Goal: Information Seeking & Learning: Learn about a topic

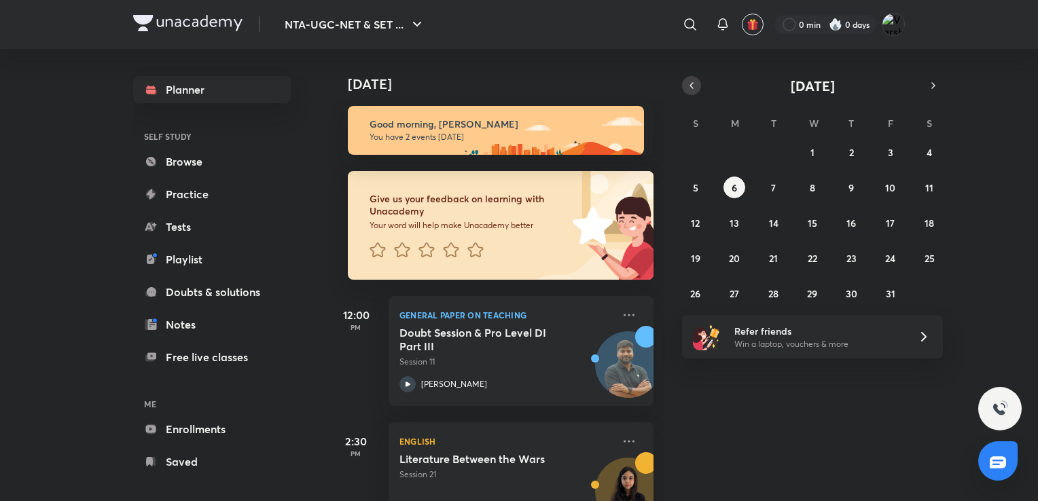
click at [690, 85] on icon "button" at bounding box center [691, 85] width 3 height 5
click at [935, 156] on button "6" at bounding box center [929, 152] width 22 height 22
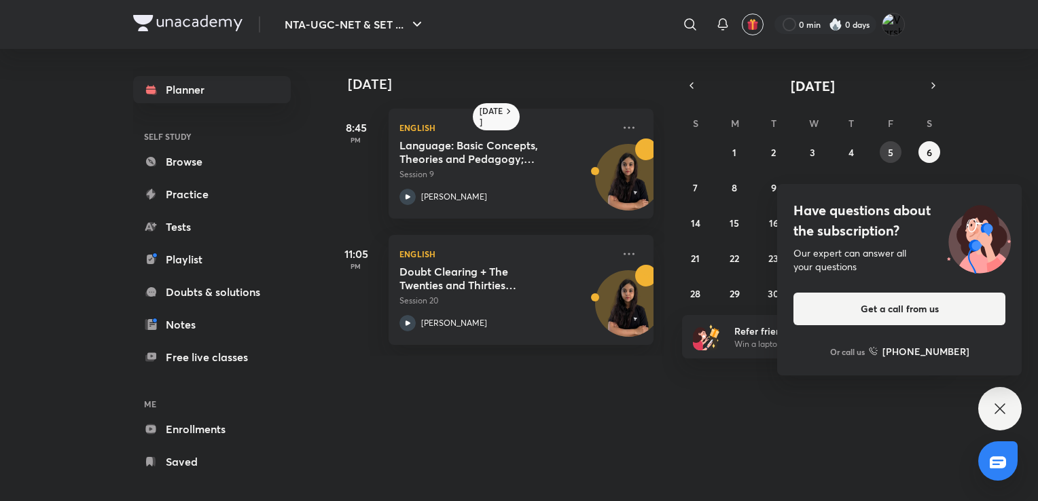
click at [891, 154] on abbr "5" at bounding box center [890, 152] width 5 height 13
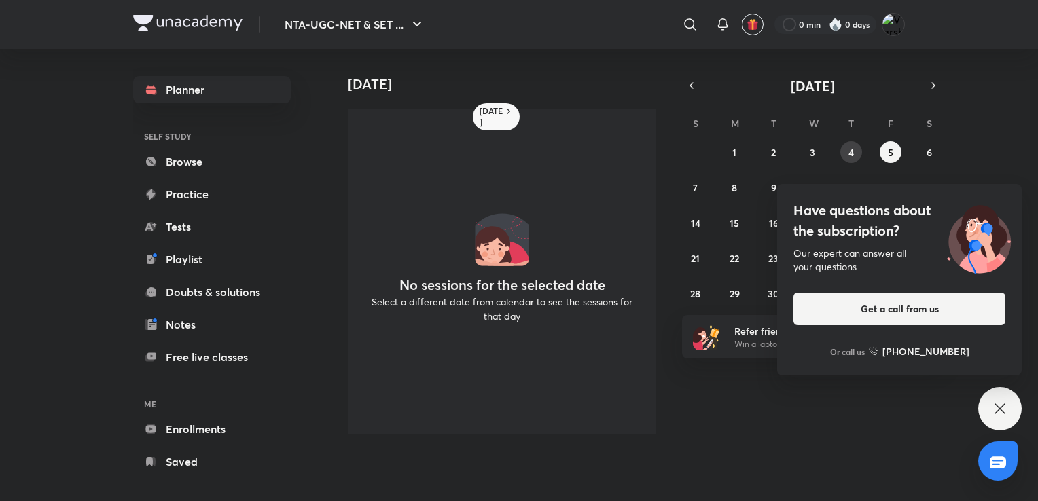
click at [846, 159] on button "4" at bounding box center [851, 152] width 22 height 22
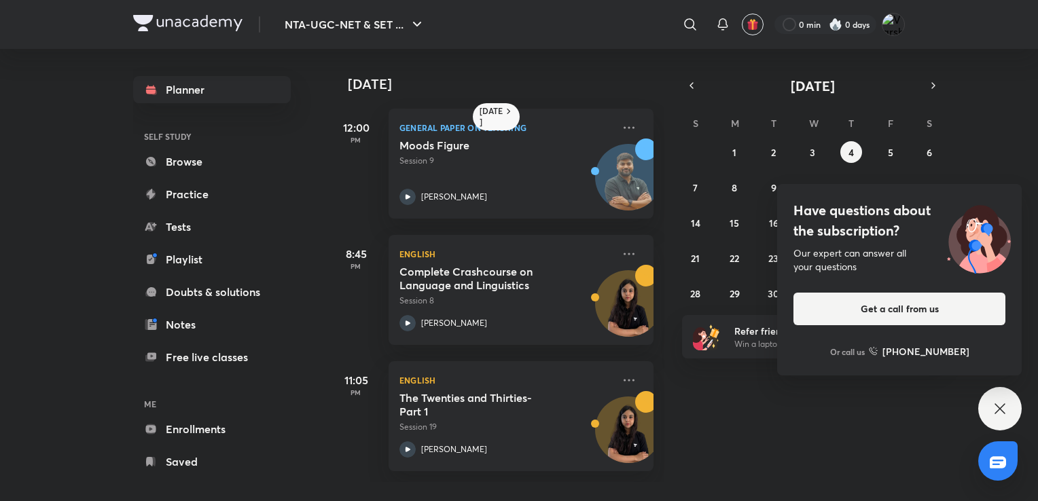
click at [992, 410] on icon at bounding box center [1000, 409] width 16 height 16
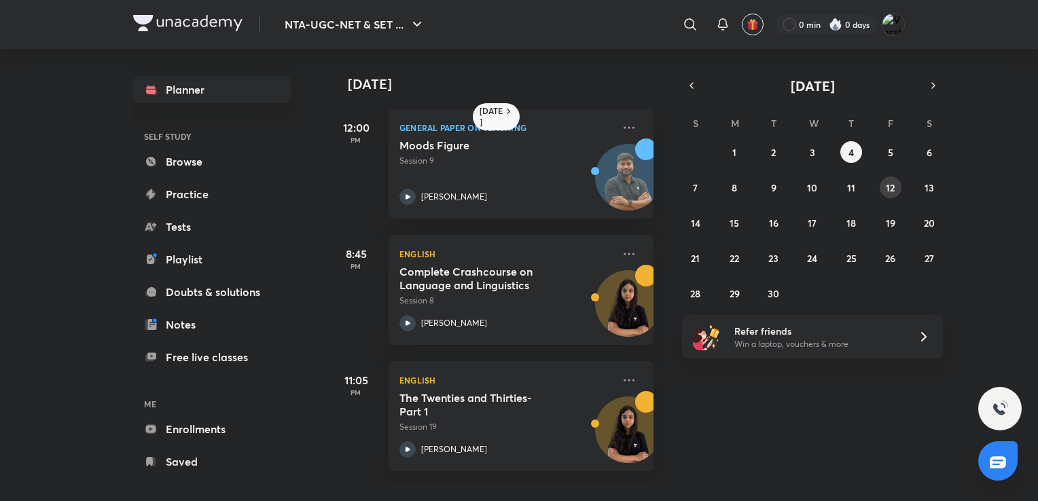
click at [892, 196] on button "12" at bounding box center [891, 188] width 22 height 22
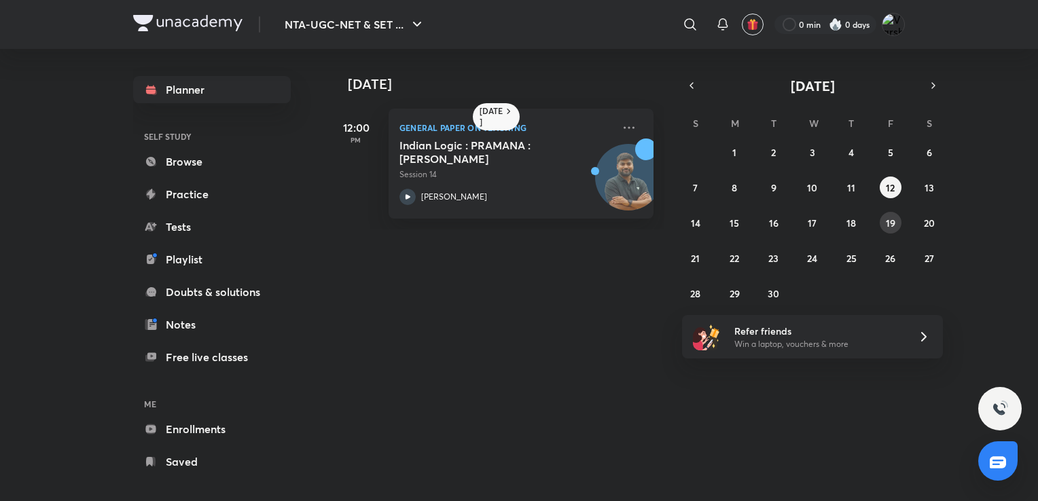
click at [893, 229] on button "19" at bounding box center [891, 223] width 22 height 22
click at [888, 257] on abbr "26" at bounding box center [890, 258] width 10 height 13
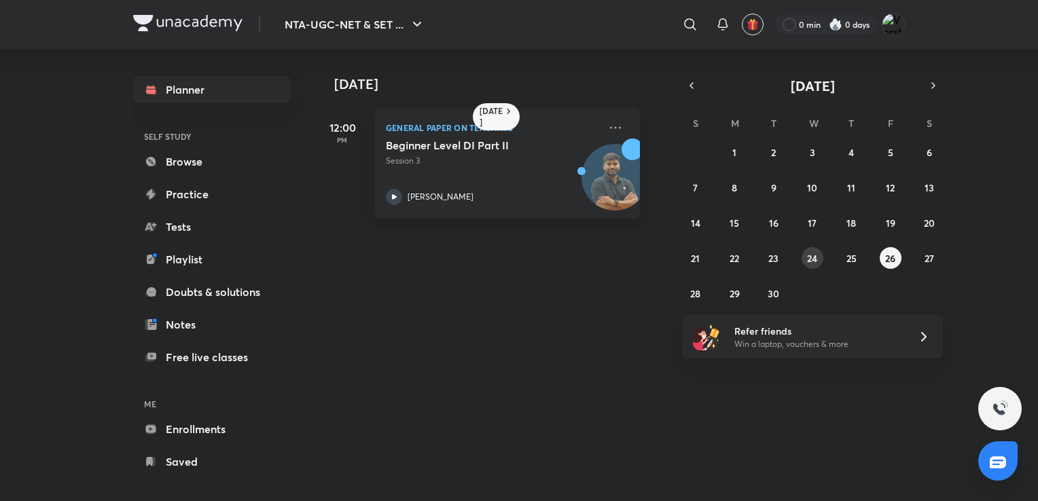
click at [815, 260] on abbr "24" at bounding box center [812, 258] width 10 height 13
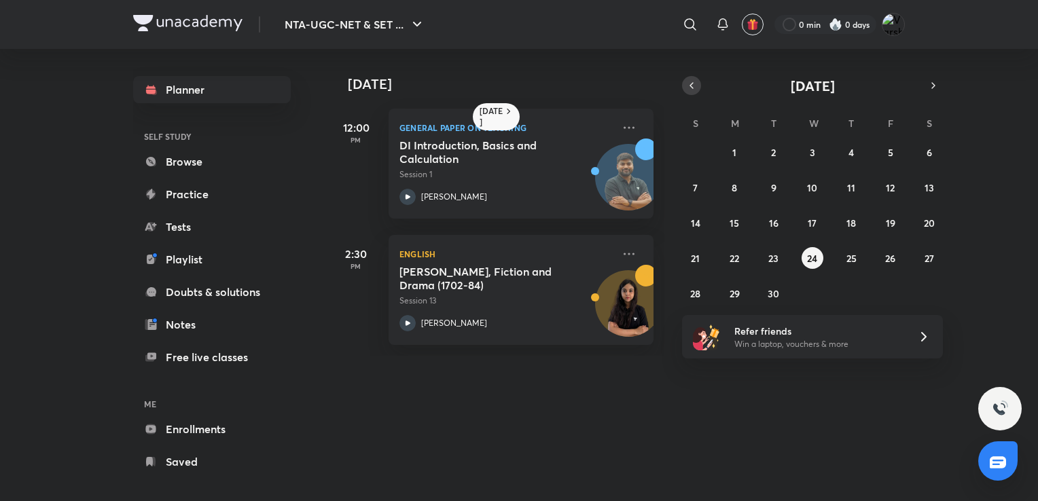
click at [689, 86] on icon "button" at bounding box center [691, 85] width 11 height 12
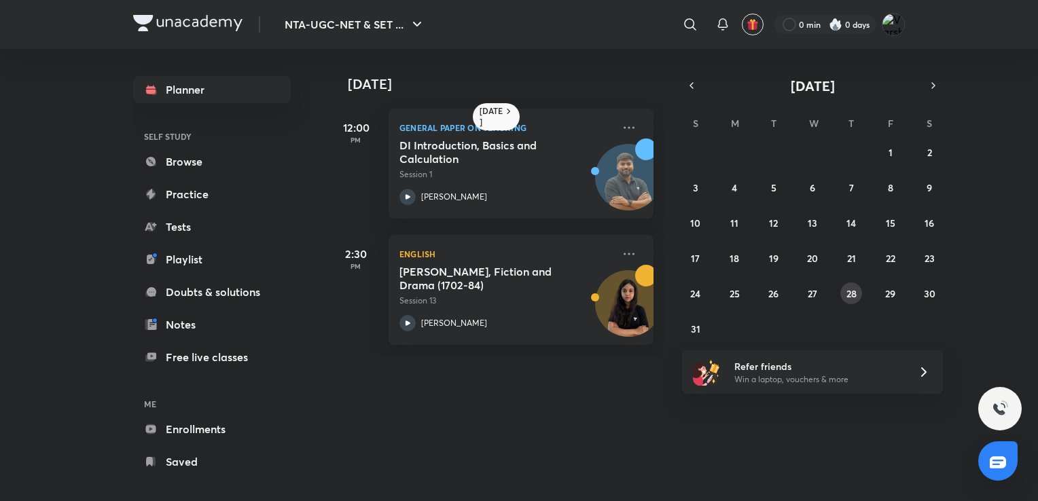
click at [855, 289] on abbr "28" at bounding box center [851, 293] width 10 height 13
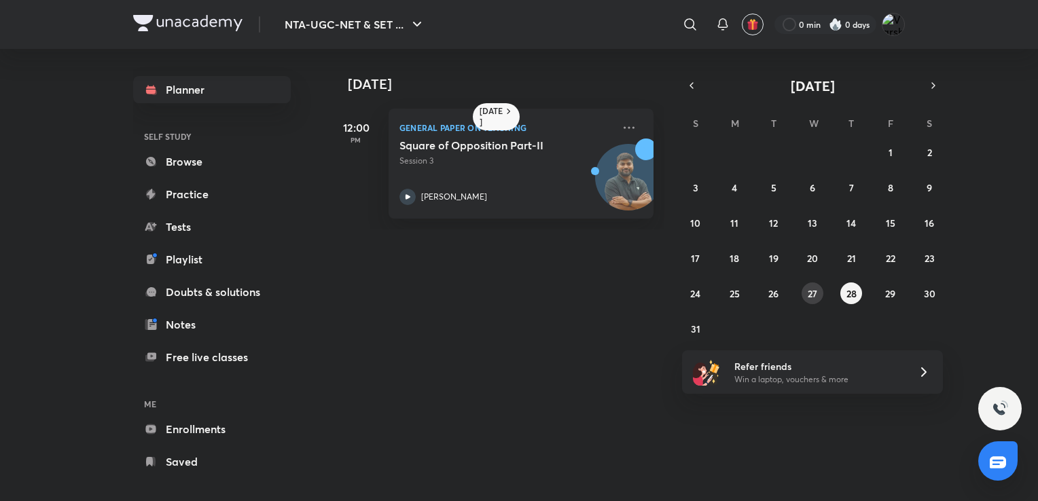
click at [808, 300] on button "27" at bounding box center [813, 294] width 22 height 22
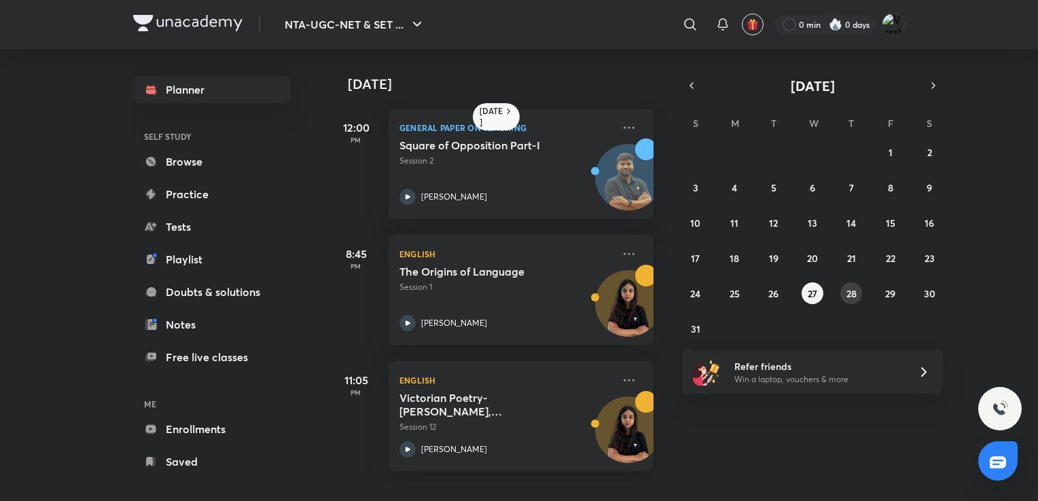
click at [845, 299] on button "28" at bounding box center [851, 294] width 22 height 22
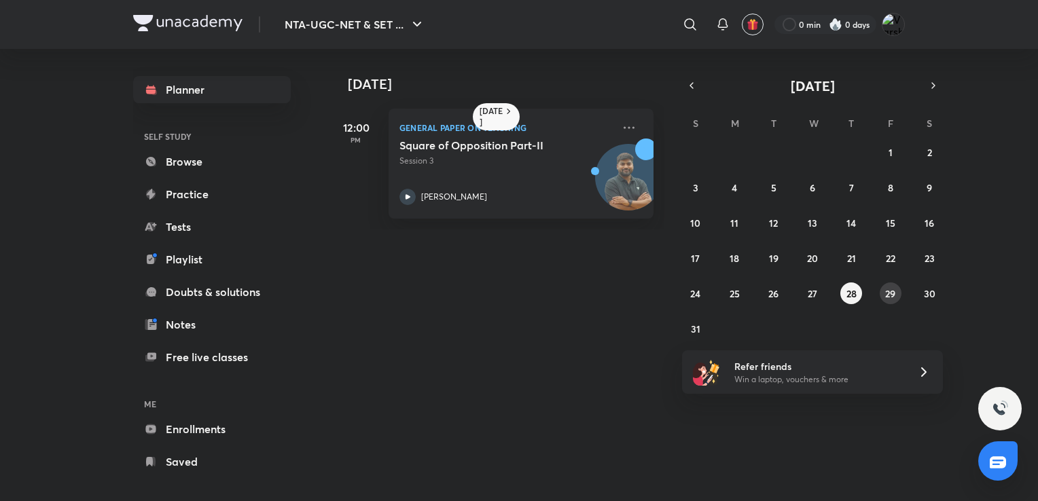
click at [893, 293] on abbr "29" at bounding box center [890, 293] width 10 height 13
click at [931, 295] on abbr "30" at bounding box center [930, 293] width 12 height 13
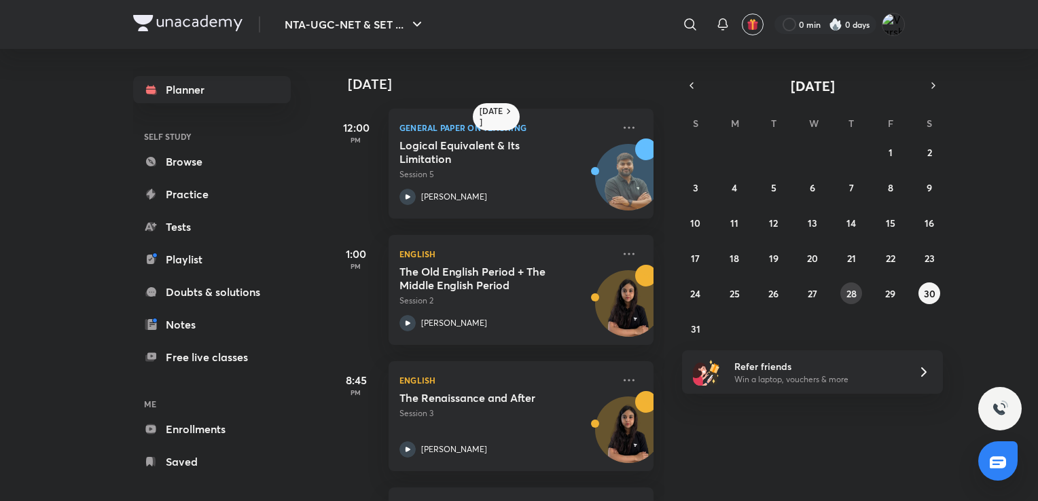
click at [848, 303] on button "28" at bounding box center [851, 294] width 22 height 22
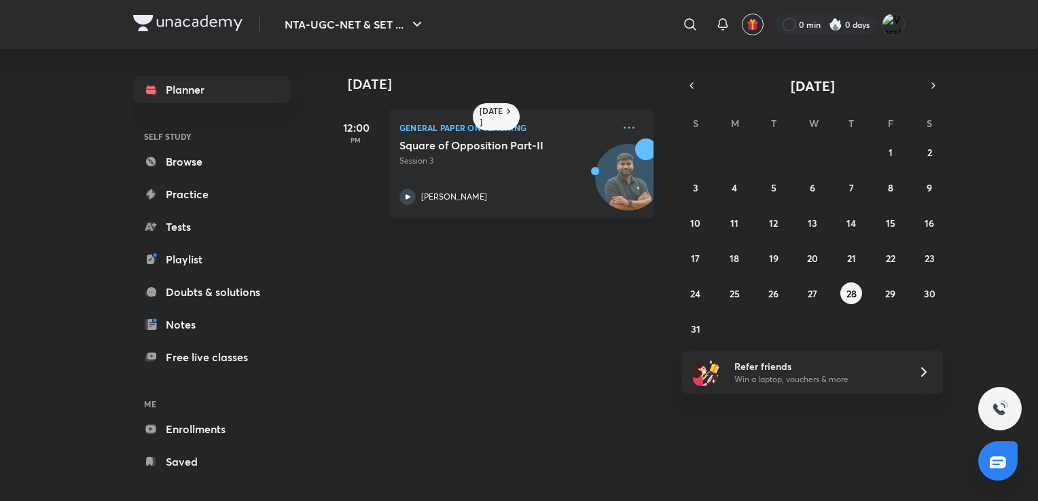
click at [577, 192] on div "[PERSON_NAME]" at bounding box center [505, 197] width 213 height 16
click at [889, 289] on abbr "29" at bounding box center [890, 293] width 10 height 13
click at [927, 291] on abbr "30" at bounding box center [930, 293] width 12 height 13
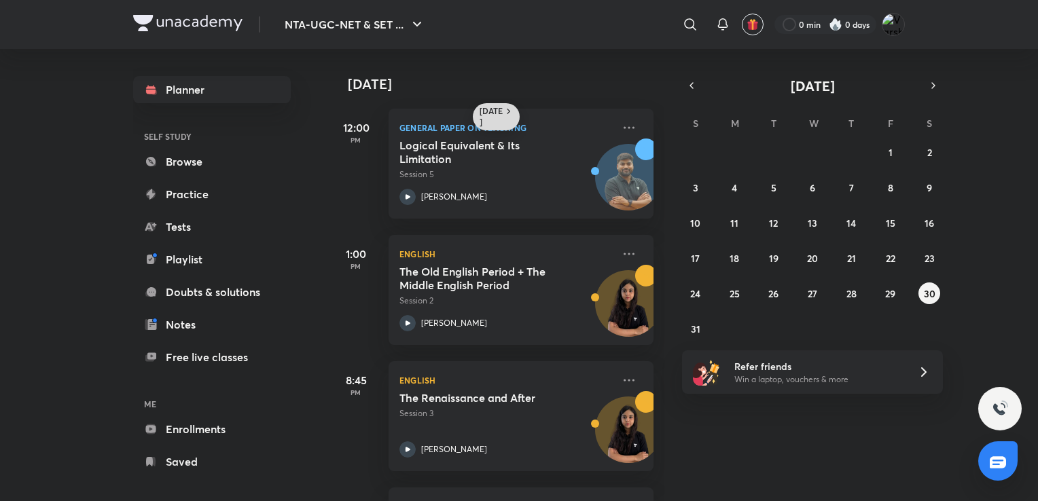
click at [499, 105] on div "[DATE]" at bounding box center [496, 116] width 47 height 27
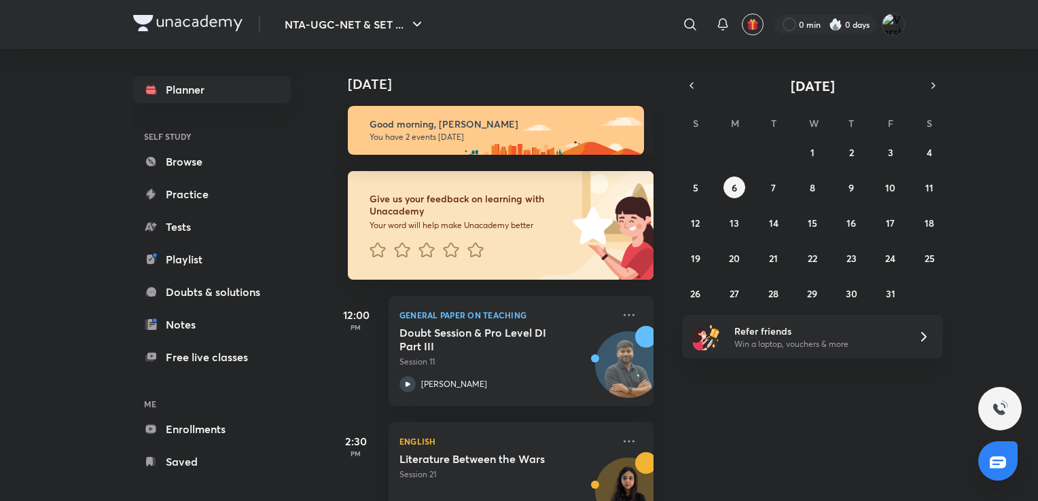
scroll to position [52, 0]
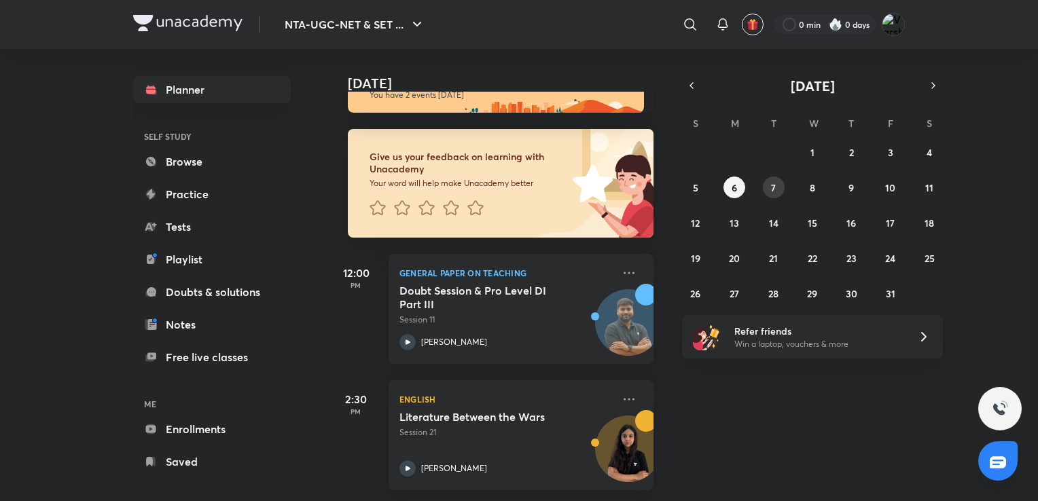
click at [775, 186] on abbr "7" at bounding box center [773, 187] width 5 height 13
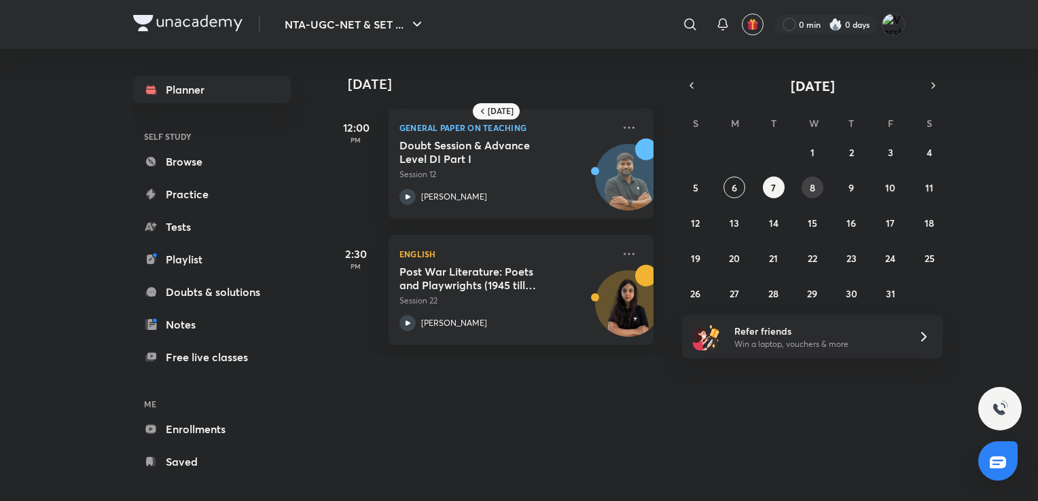
click at [805, 189] on button "8" at bounding box center [813, 188] width 22 height 22
click at [772, 186] on abbr "7" at bounding box center [773, 187] width 5 height 13
click at [735, 183] on abbr "6" at bounding box center [734, 187] width 5 height 13
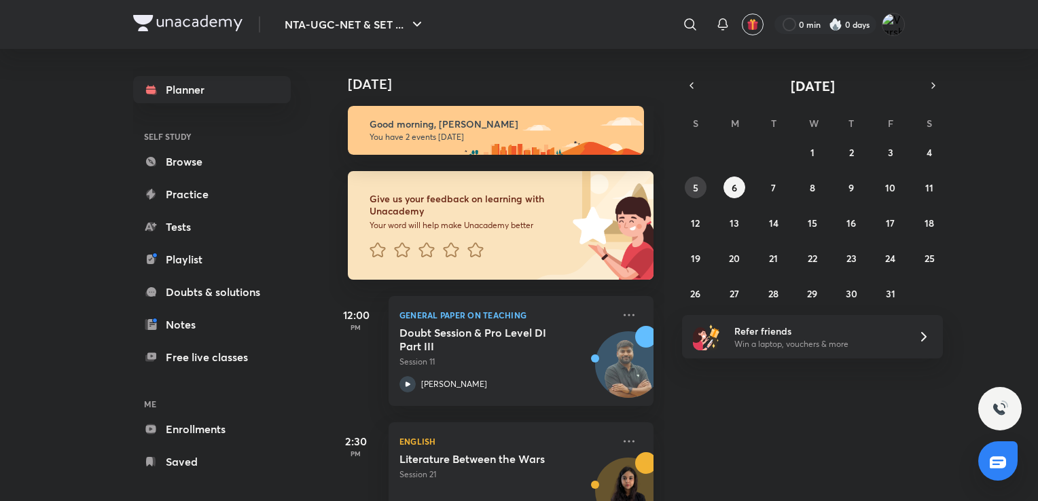
click at [700, 185] on button "5" at bounding box center [696, 188] width 22 height 22
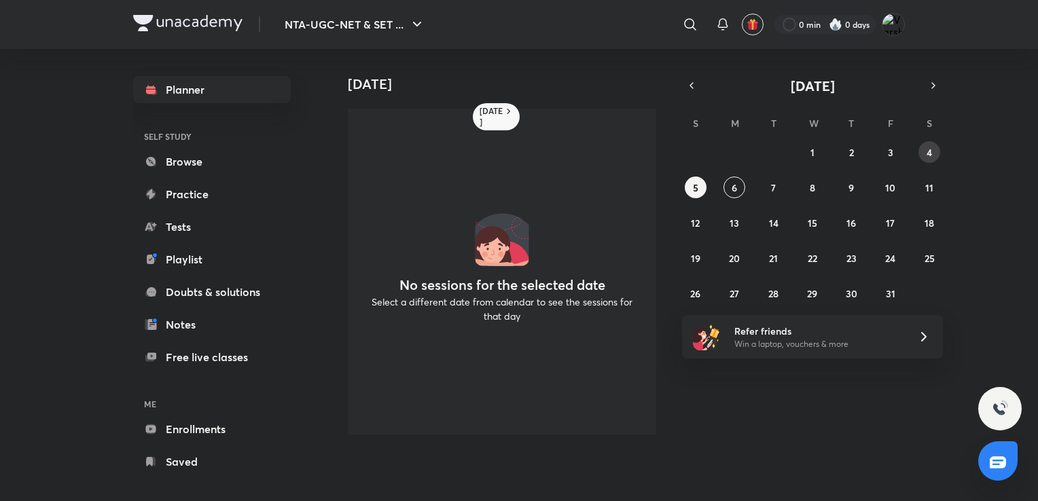
click at [931, 149] on abbr "4" at bounding box center [929, 152] width 5 height 13
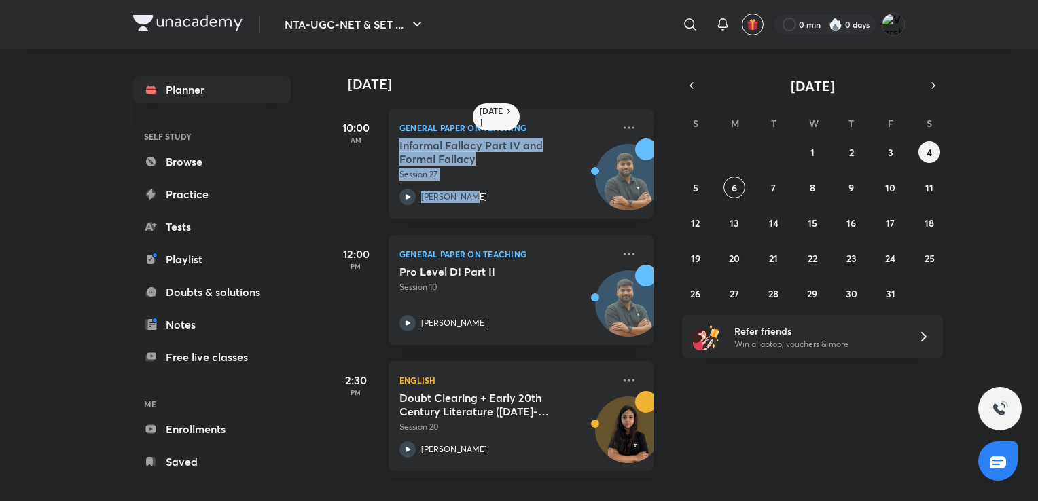
scroll to position [0, 14]
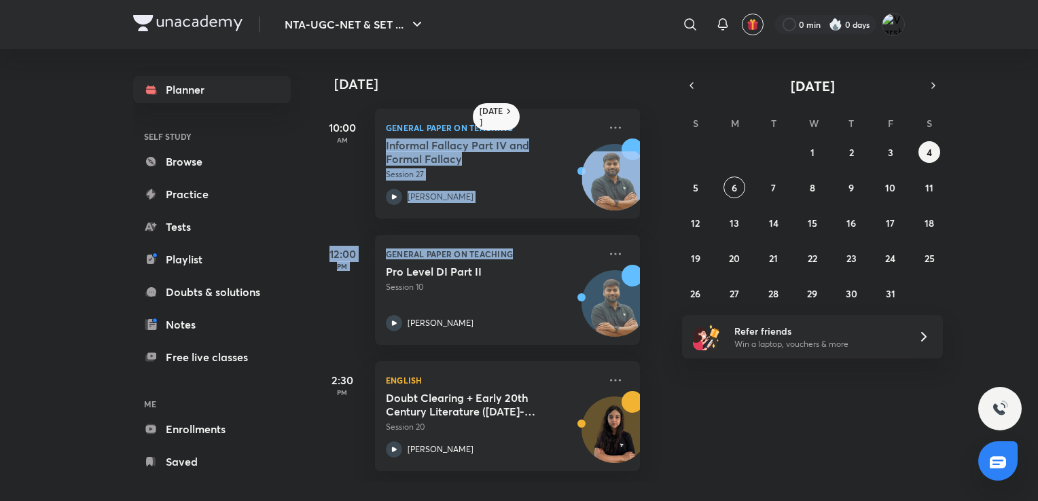
drag, startPoint x: 652, startPoint y: 162, endPoint x: 706, endPoint y: 309, distance: 156.9
click at [706, 309] on div "[DATE] 10:00 AM General Paper on Teaching Informal Fallacy Part IV and Formal F…" at bounding box center [682, 265] width 706 height 433
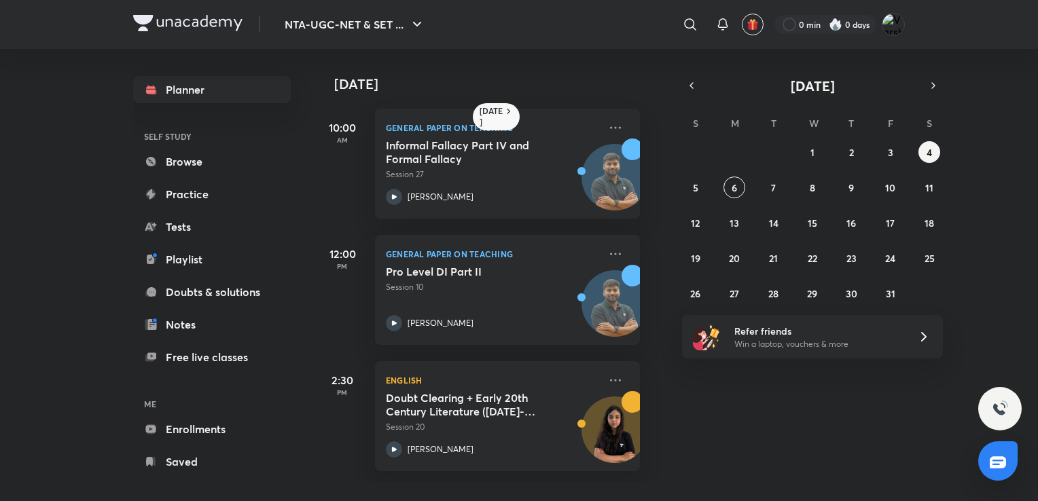
click at [711, 482] on div "[DATE] 10:00 AM General Paper on Teaching Informal Fallacy Part IV and Formal F…" at bounding box center [682, 265] width 706 height 433
click at [735, 185] on abbr "6" at bounding box center [734, 187] width 5 height 13
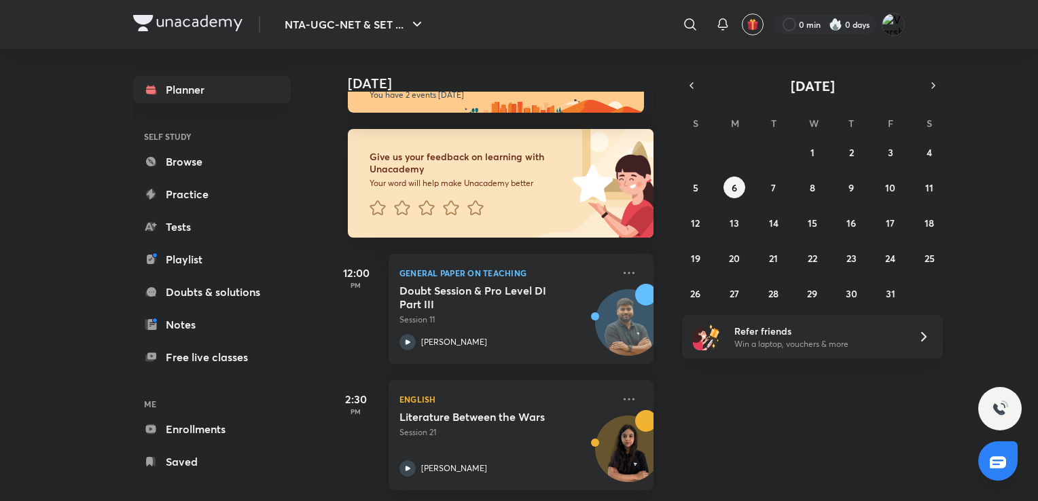
scroll to position [52, 14]
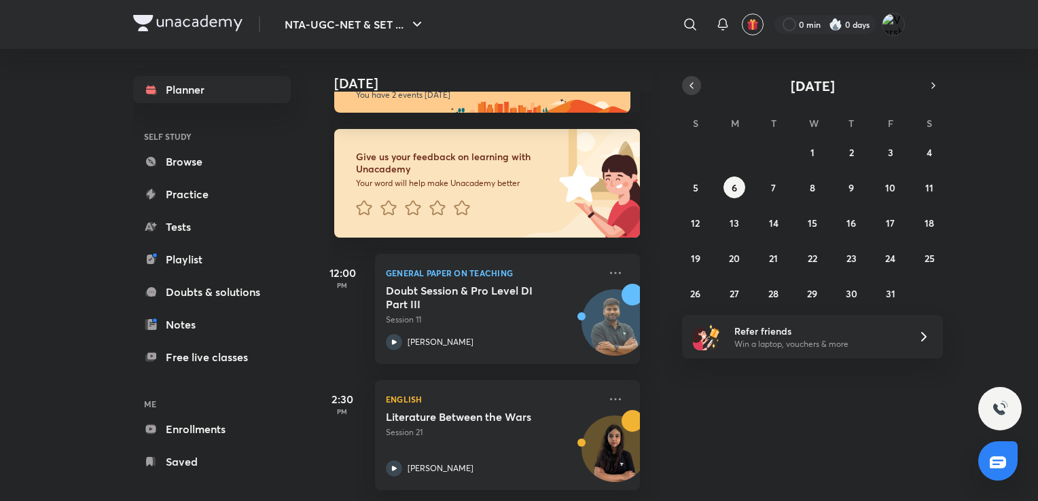
click at [695, 92] on button "button" at bounding box center [691, 85] width 19 height 19
click at [692, 88] on icon "button" at bounding box center [691, 85] width 3 height 5
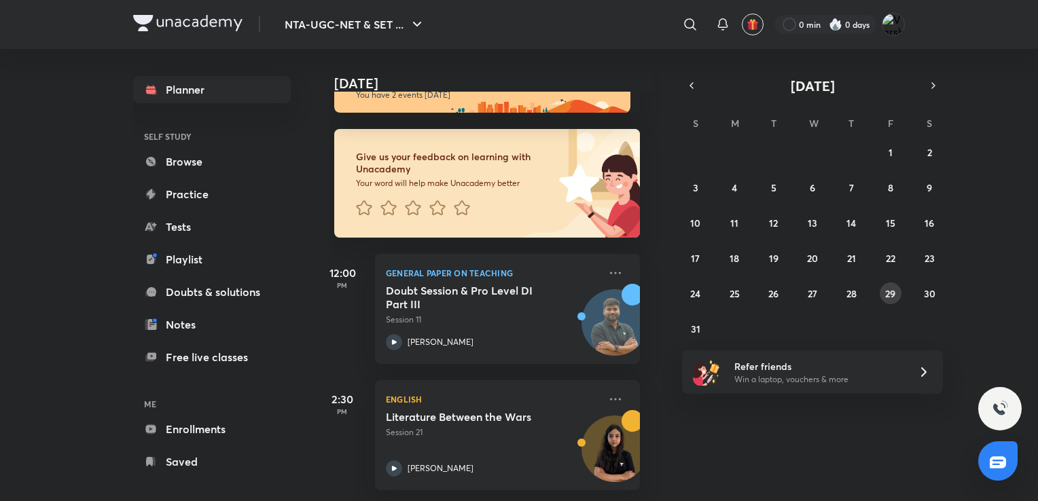
click at [880, 295] on button "29" at bounding box center [891, 294] width 22 height 22
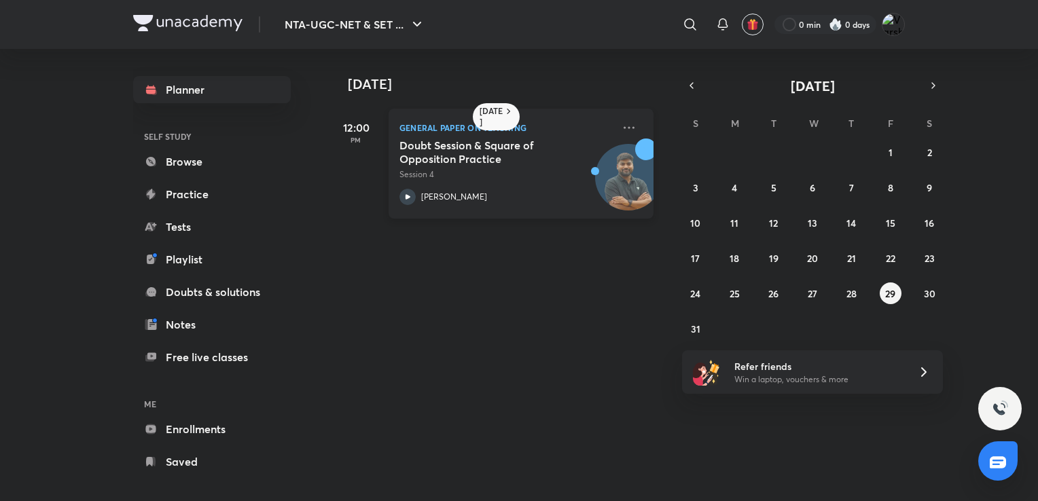
click at [543, 179] on p "Session 4" at bounding box center [505, 174] width 213 height 12
click at [931, 292] on abbr "30" at bounding box center [930, 293] width 12 height 13
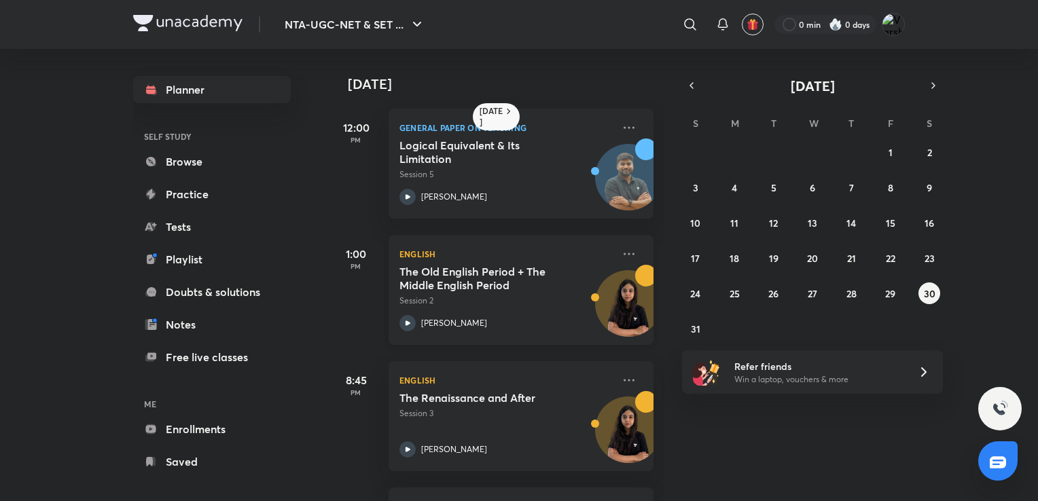
click at [503, 281] on h5 "The Old English Period + The Middle English Period" at bounding box center [483, 278] width 169 height 27
